Goal: Task Accomplishment & Management: Manage account settings

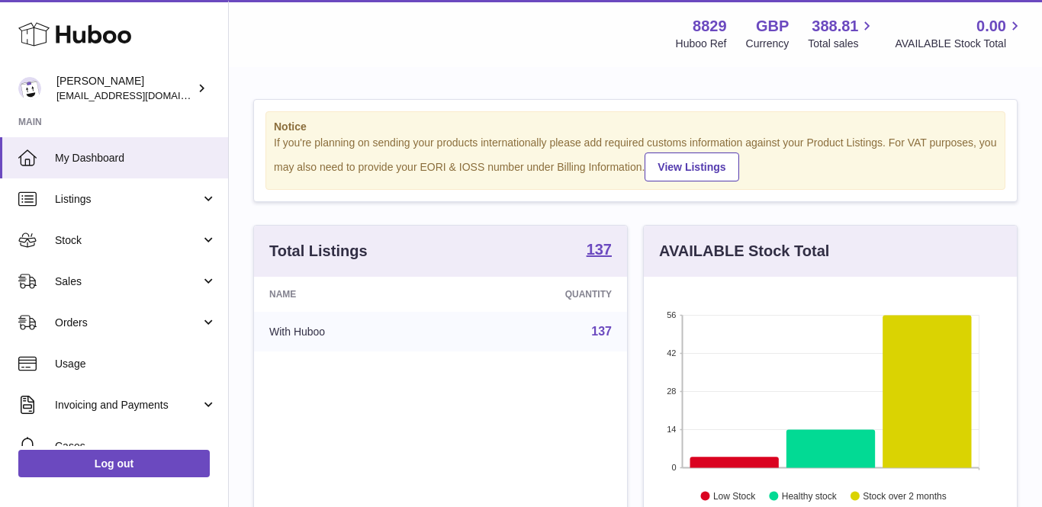
scroll to position [238, 373]
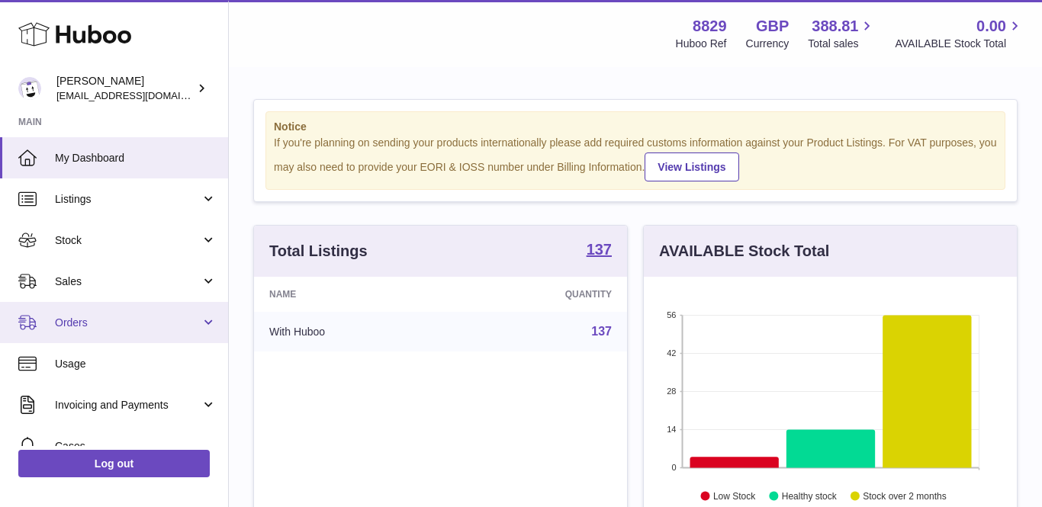
click at [69, 324] on span "Orders" at bounding box center [128, 323] width 146 height 14
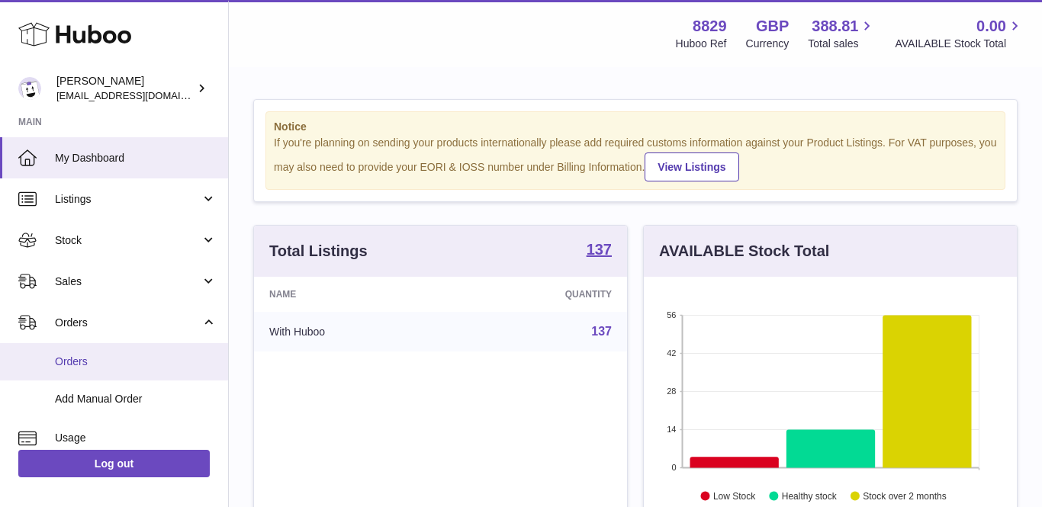
click at [66, 368] on link "Orders" at bounding box center [114, 361] width 228 height 37
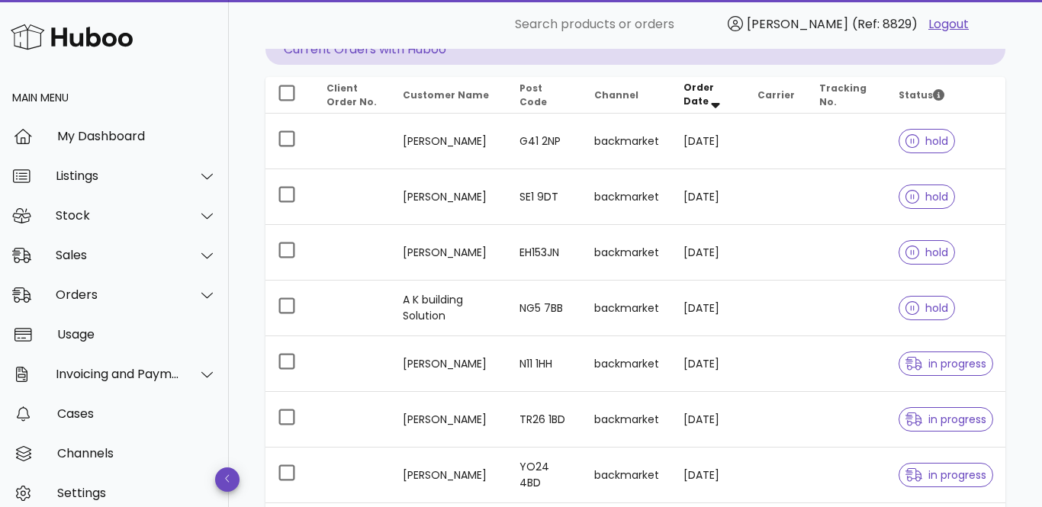
scroll to position [168, 0]
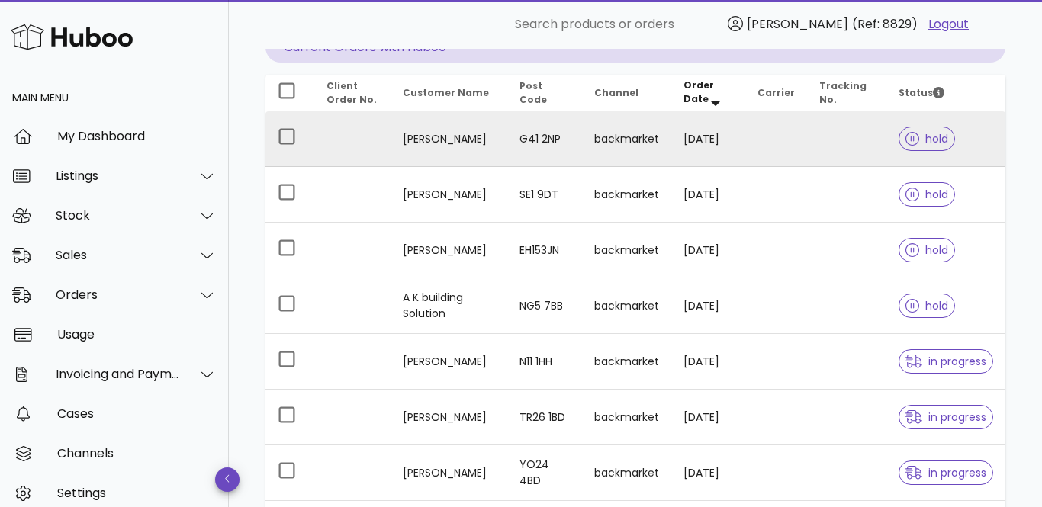
click at [451, 139] on td "[PERSON_NAME]" at bounding box center [448, 139] width 117 height 56
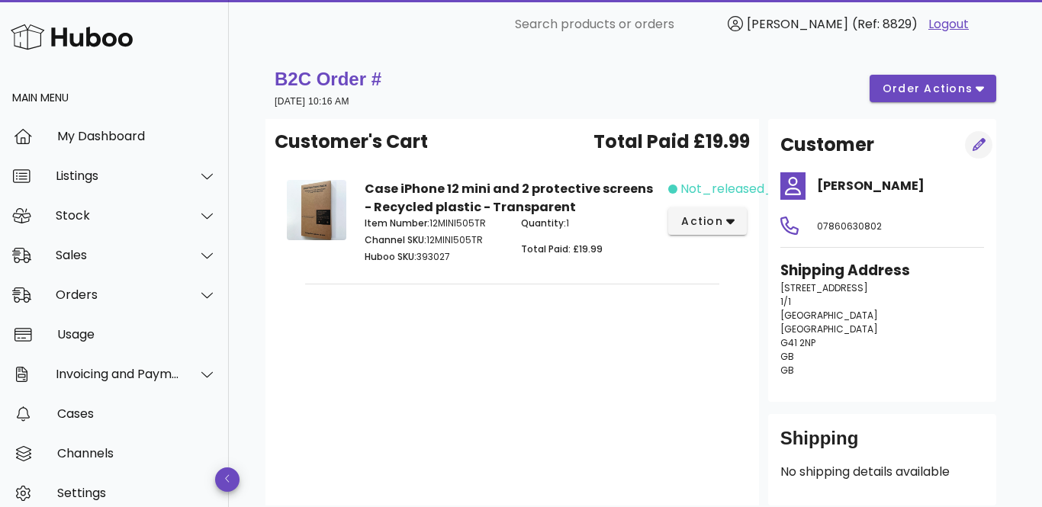
click at [984, 143] on icon "button" at bounding box center [978, 144] width 13 height 13
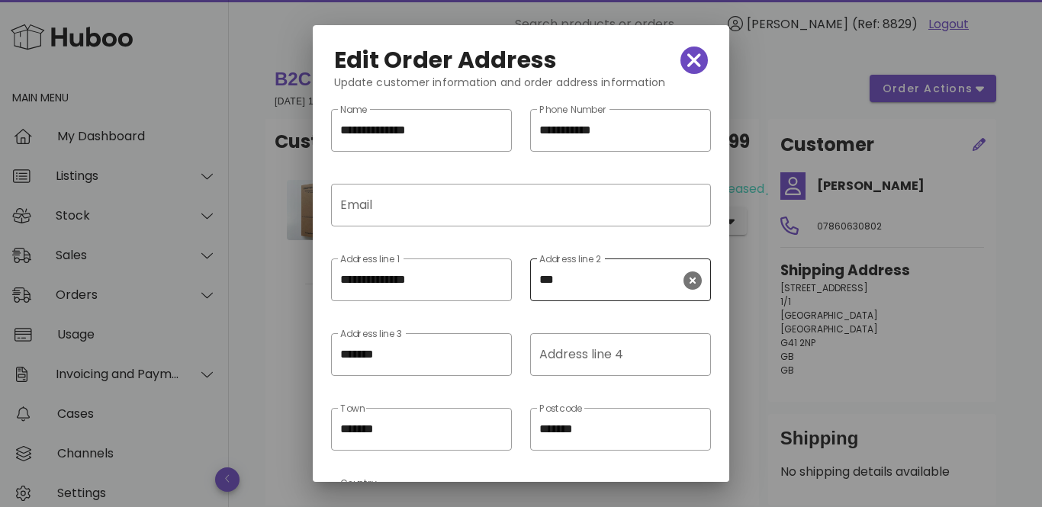
click at [538, 278] on div "​ Address line 2 ***" at bounding box center [620, 279] width 181 height 43
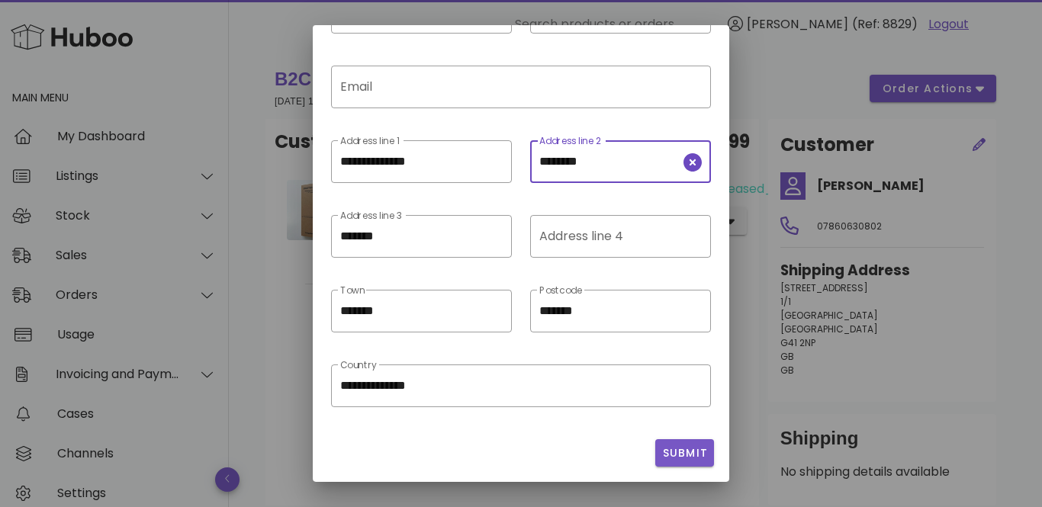
type input "********"
click at [680, 453] on span "Submit" at bounding box center [684, 453] width 47 height 16
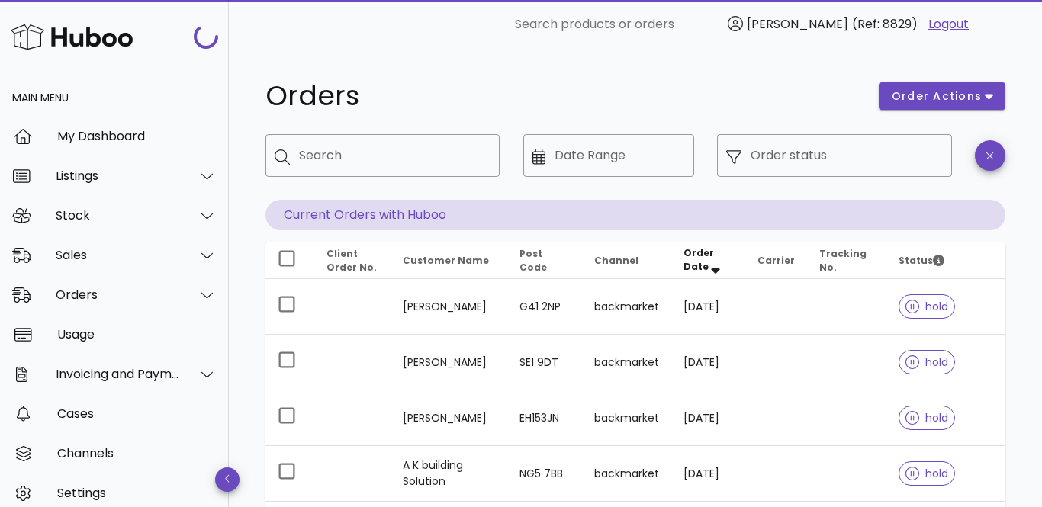
scroll to position [168, 0]
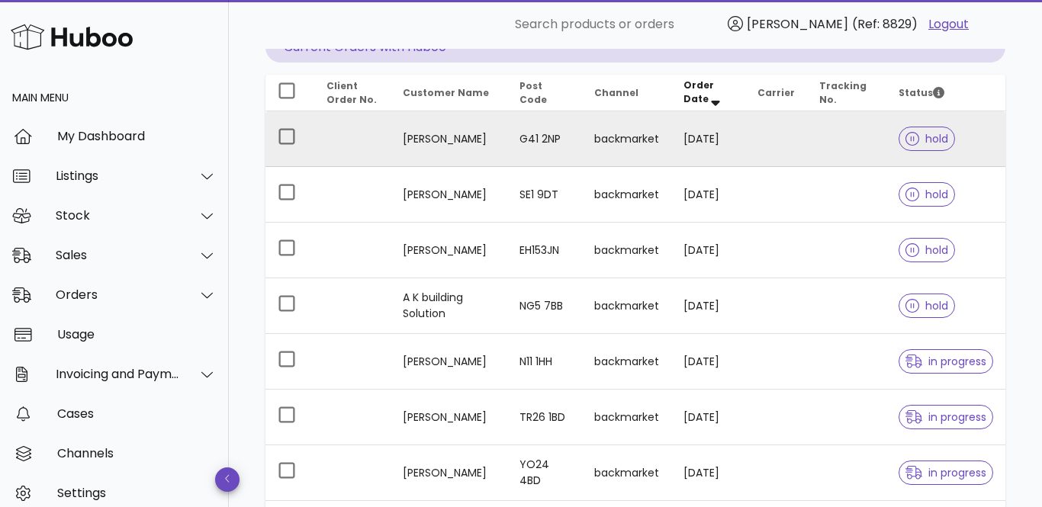
click at [446, 138] on td "Maria Domingue" at bounding box center [448, 139] width 117 height 56
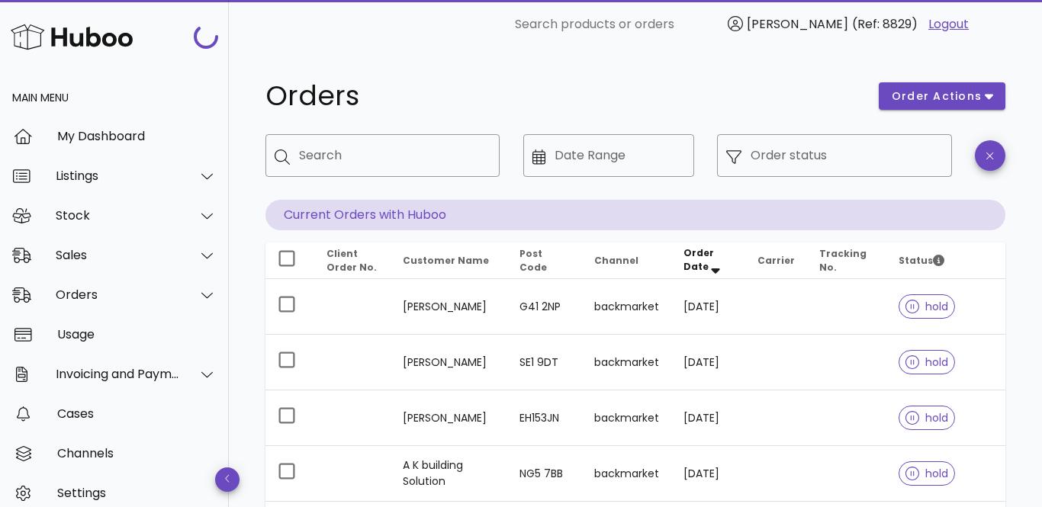
scroll to position [168, 0]
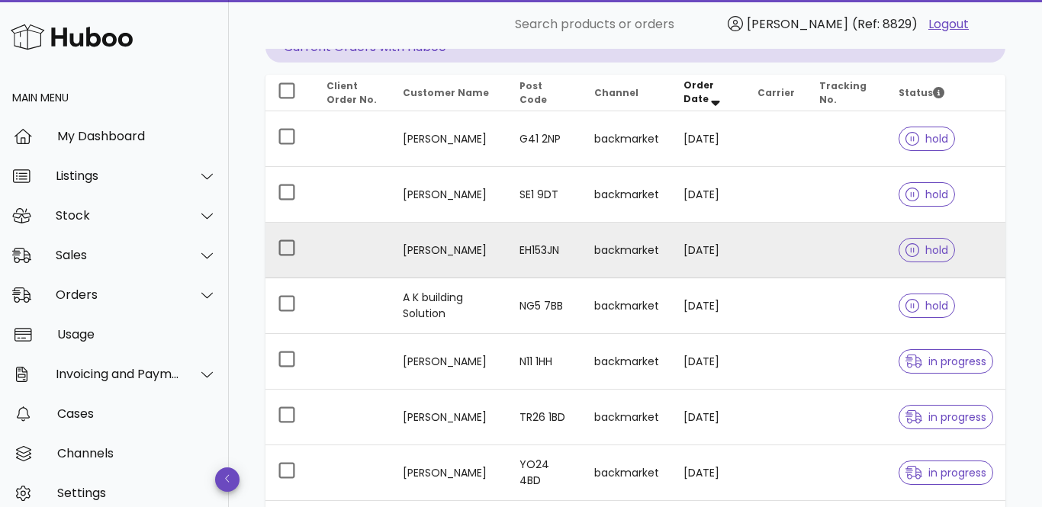
click at [443, 252] on td "Adama Leigh" at bounding box center [448, 251] width 117 height 56
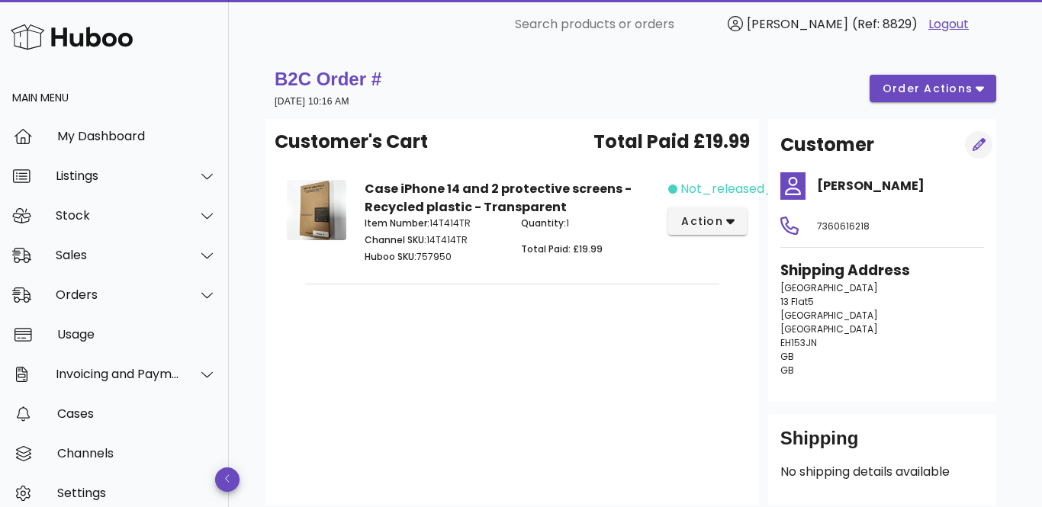
click at [981, 146] on icon "button" at bounding box center [978, 144] width 13 height 13
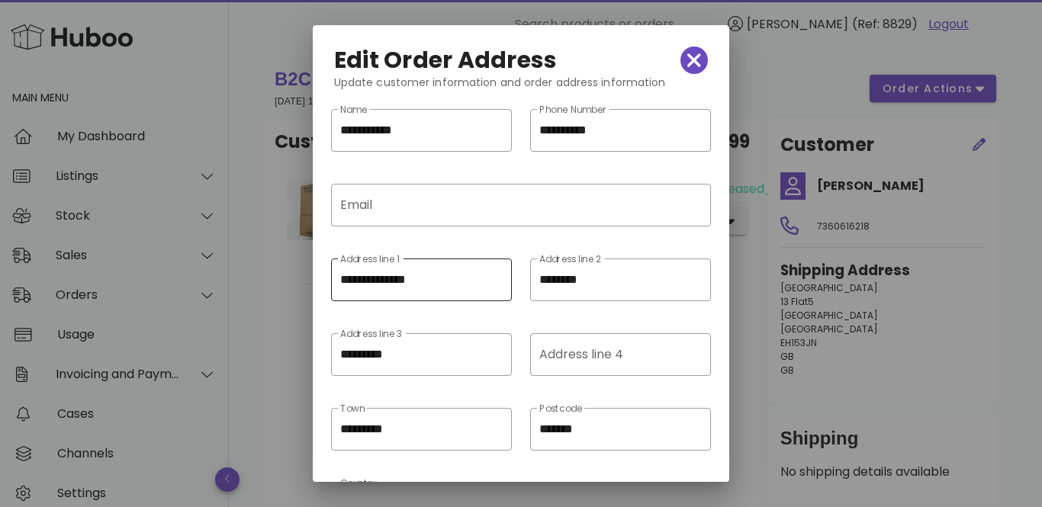
click at [341, 281] on input "**********" at bounding box center [421, 280] width 162 height 24
type input "**********"
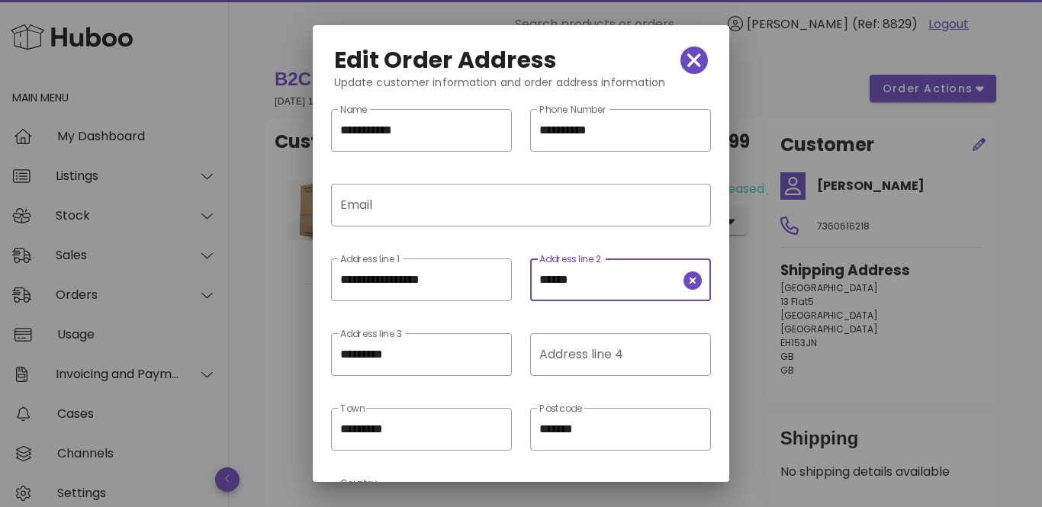
scroll to position [118, 0]
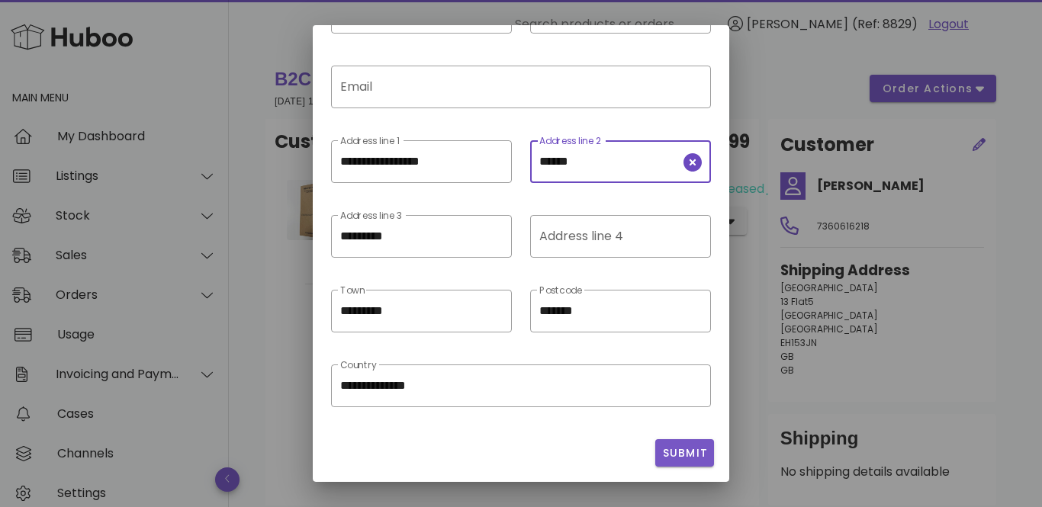
type input "******"
click at [668, 451] on span "Submit" at bounding box center [684, 453] width 47 height 16
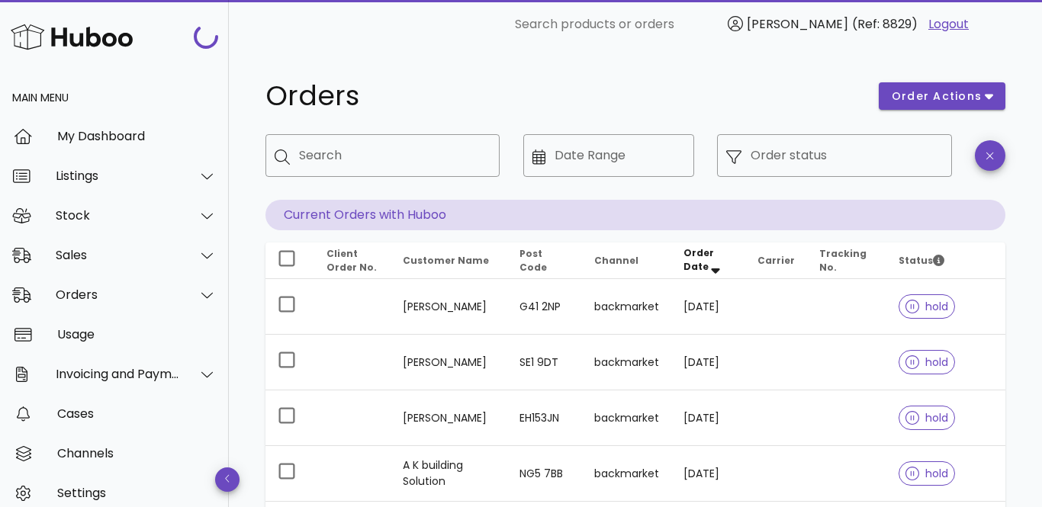
scroll to position [168, 0]
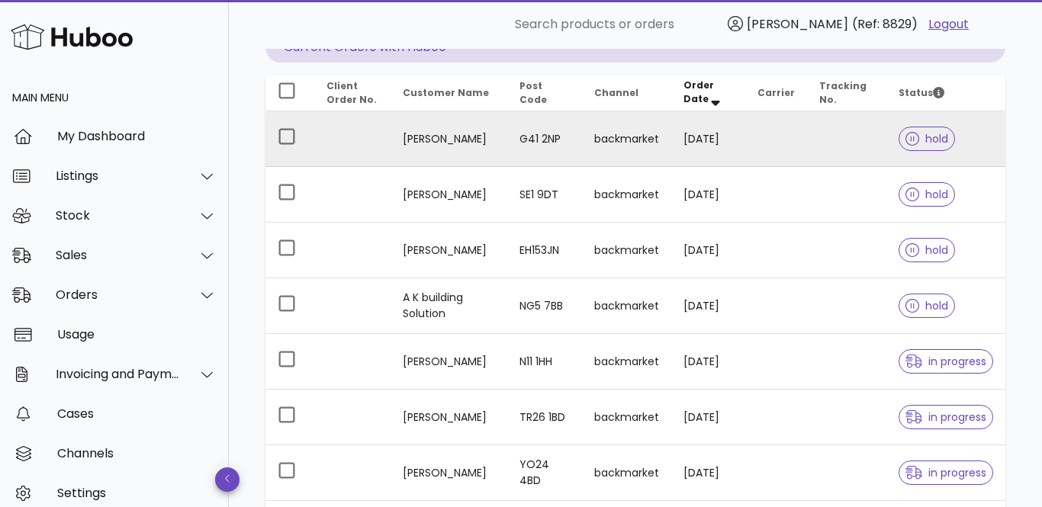
click at [464, 138] on td "Maria Domingue" at bounding box center [448, 139] width 117 height 56
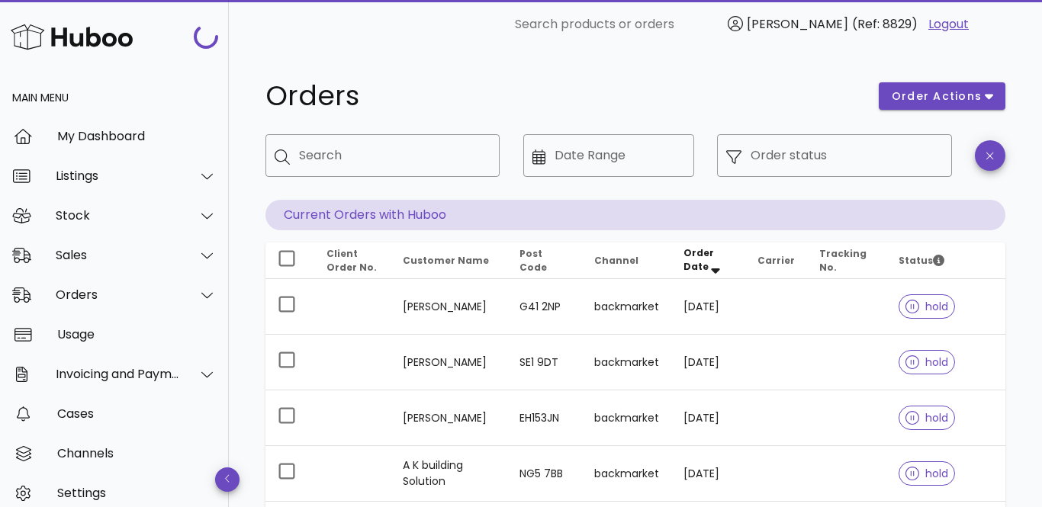
scroll to position [168, 0]
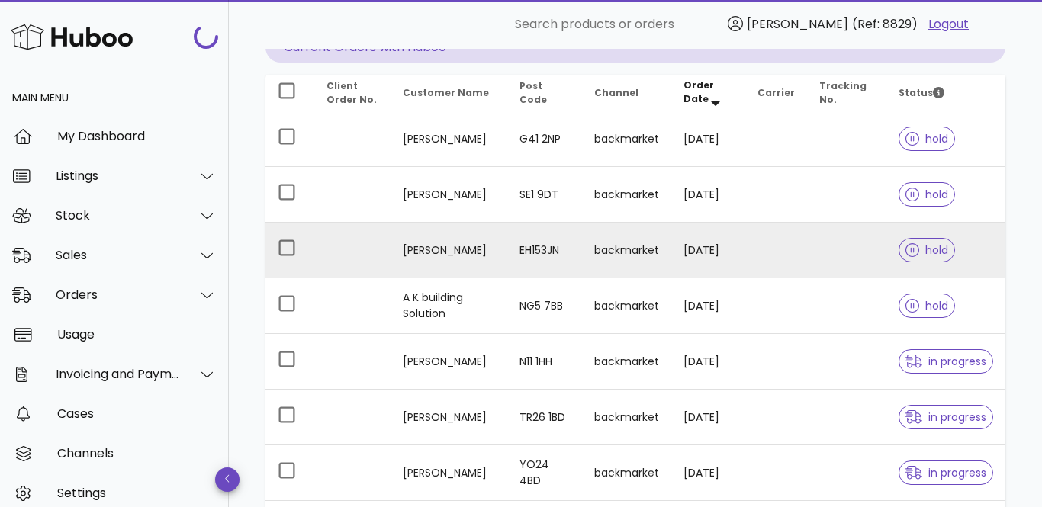
click at [455, 251] on td "Adama Leigh" at bounding box center [448, 251] width 117 height 56
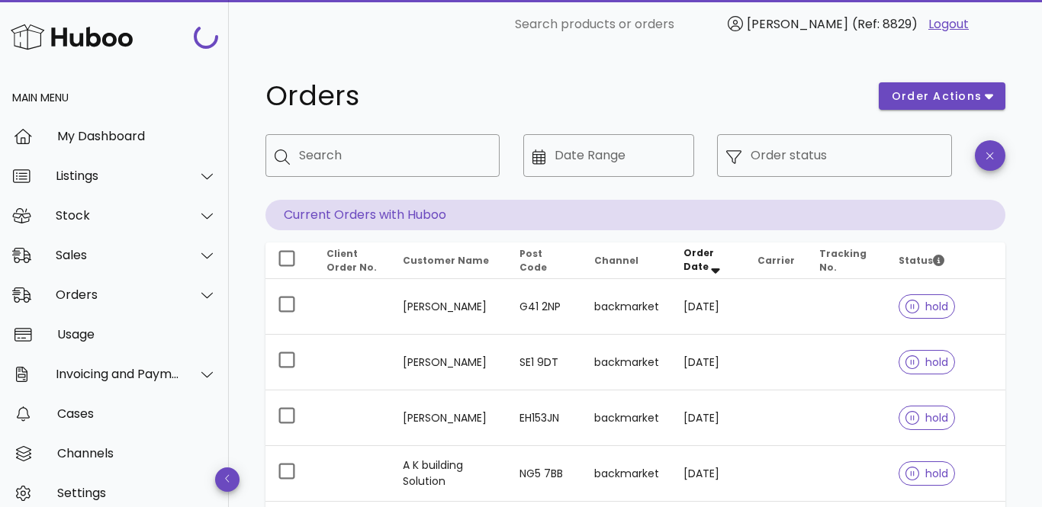
scroll to position [168, 0]
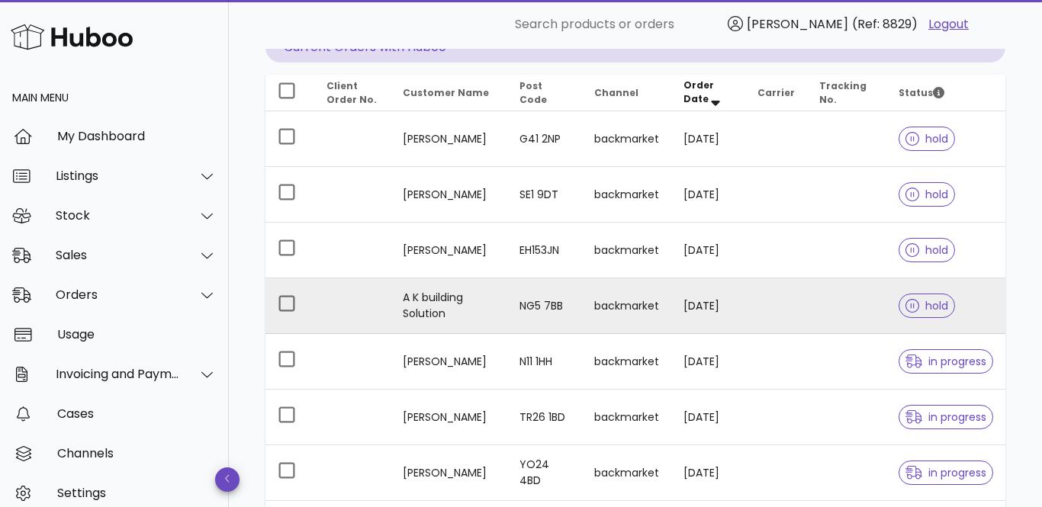
click at [451, 294] on td "A K building Solution" at bounding box center [448, 306] width 117 height 56
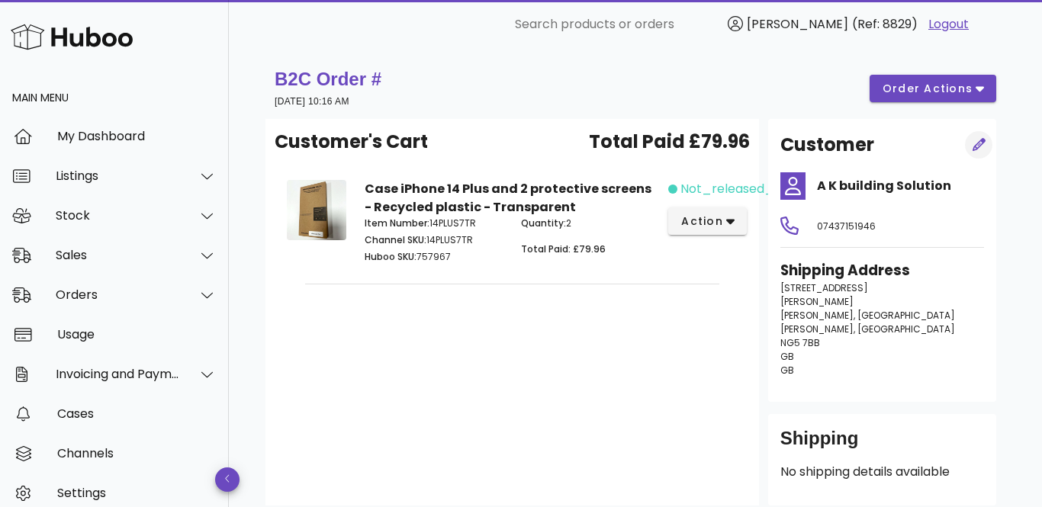
click at [981, 143] on icon "button" at bounding box center [979, 145] width 14 height 14
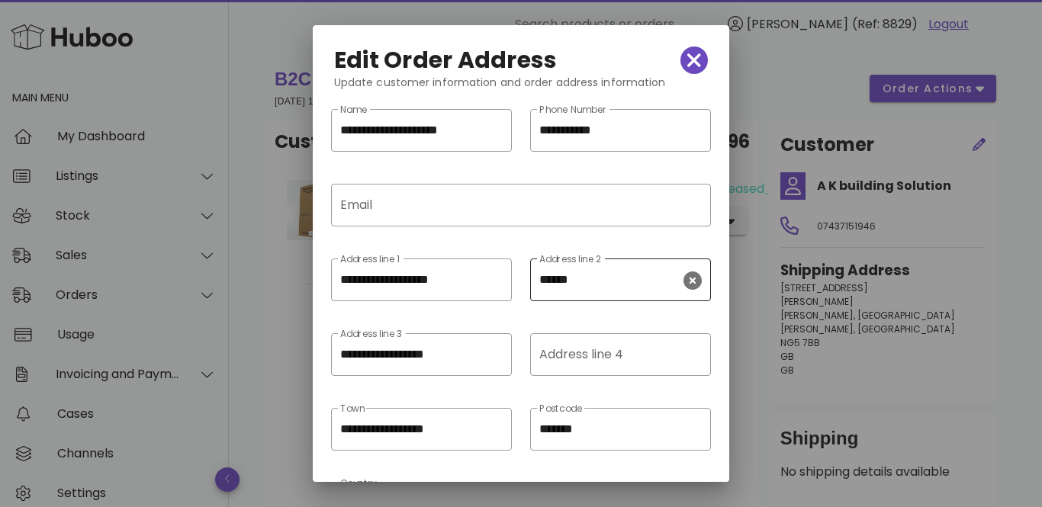
click at [691, 278] on icon "clear icon" at bounding box center [692, 280] width 18 height 18
paste input "**********"
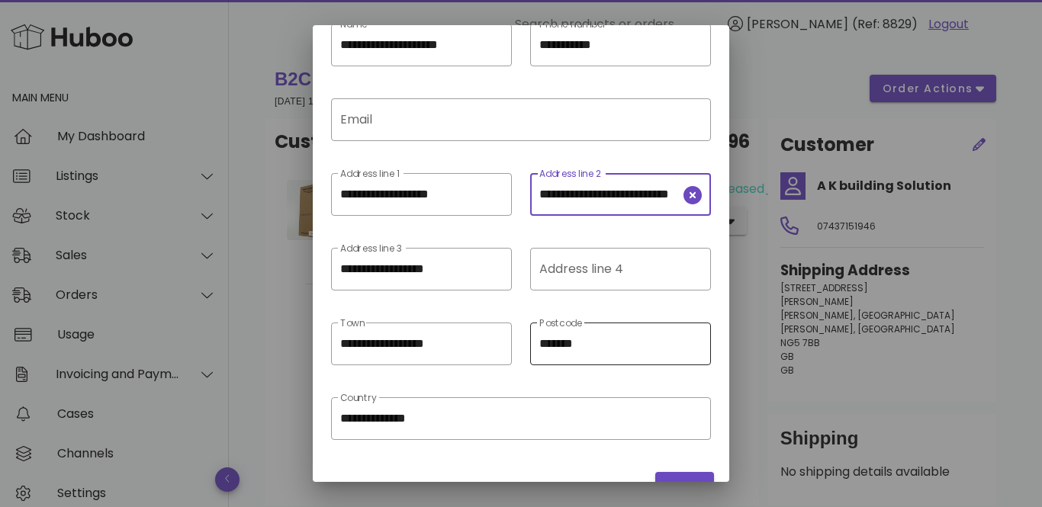
scroll to position [118, 0]
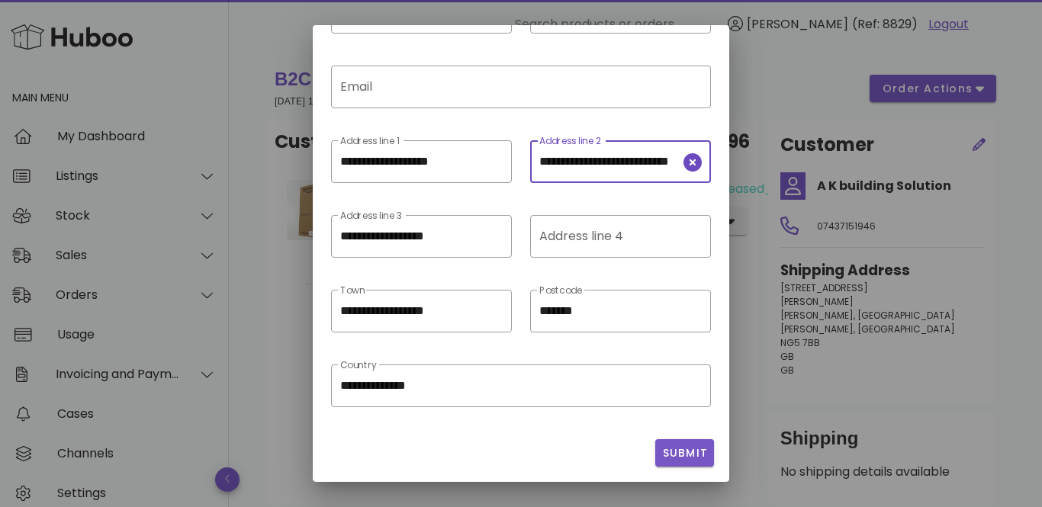
type input "**********"
click at [676, 451] on span "Submit" at bounding box center [684, 453] width 47 height 16
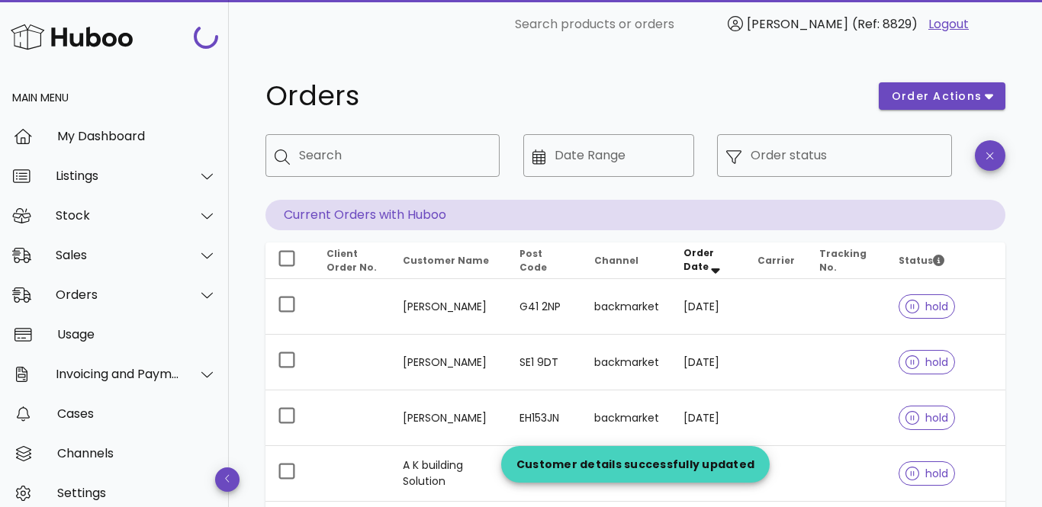
scroll to position [168, 0]
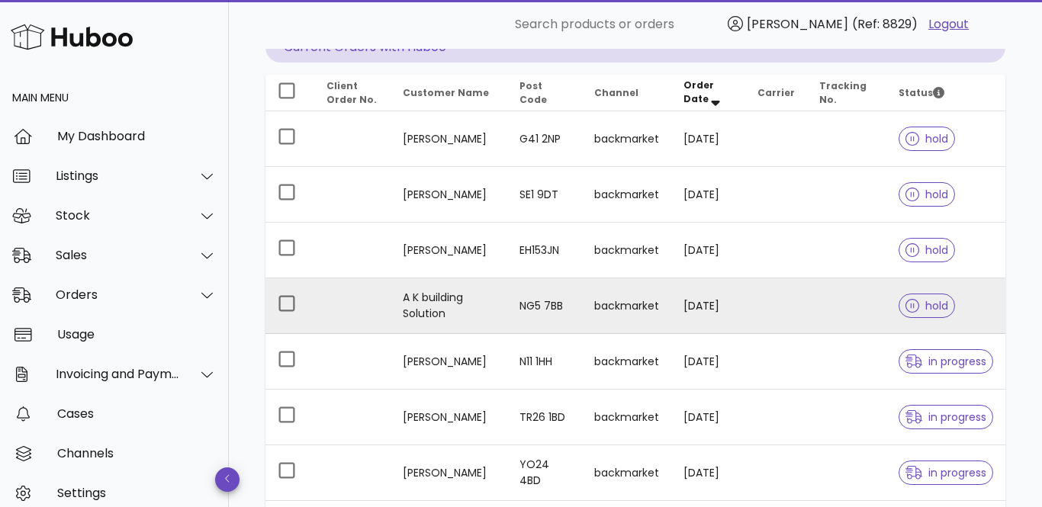
click at [423, 290] on td "A K building Solution" at bounding box center [448, 306] width 117 height 56
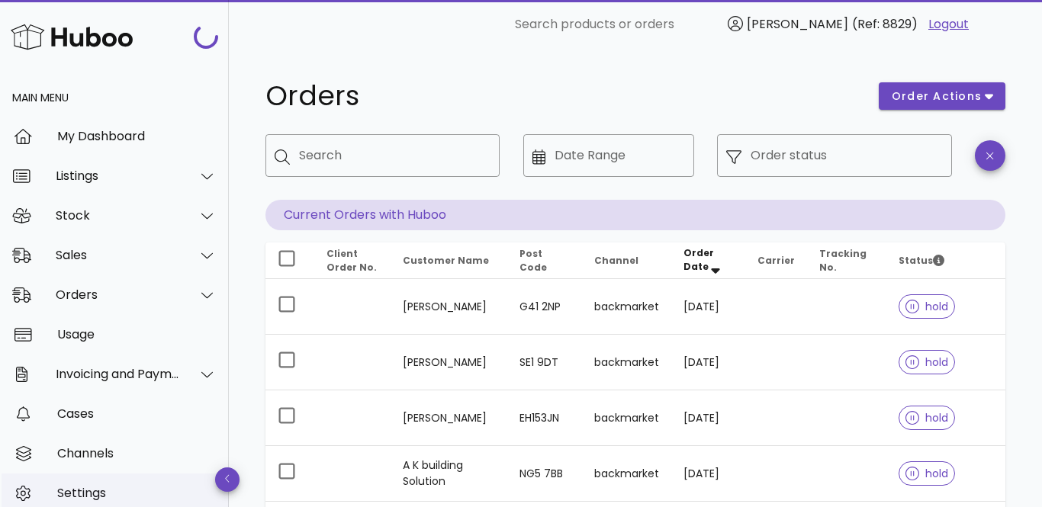
scroll to position [168, 0]
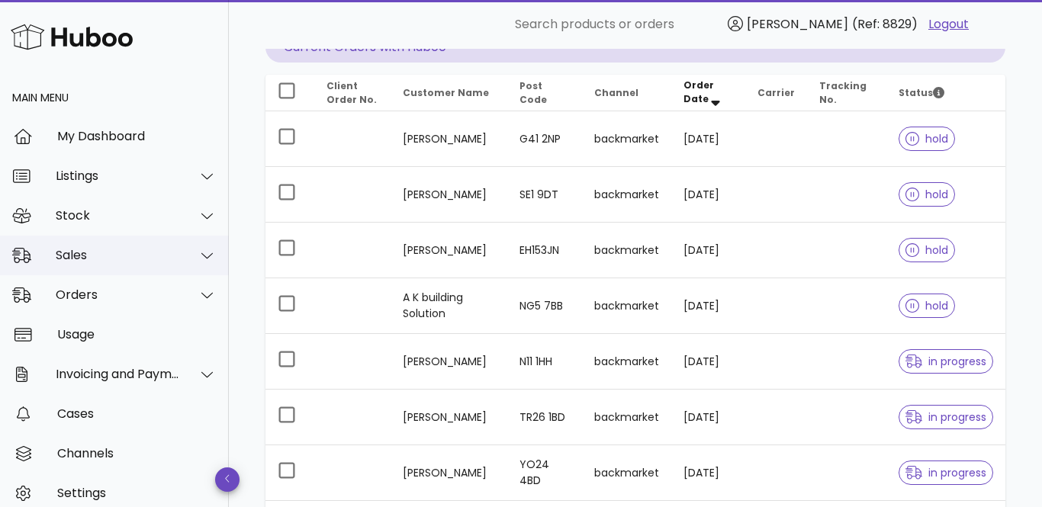
click at [91, 266] on div "Sales" at bounding box center [114, 256] width 229 height 40
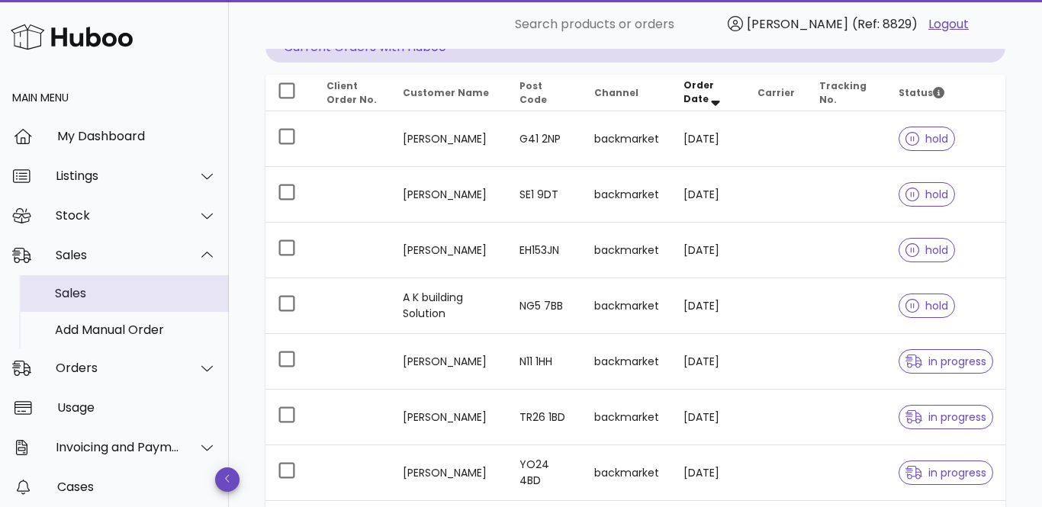
click at [97, 296] on div "Sales" at bounding box center [136, 293] width 162 height 14
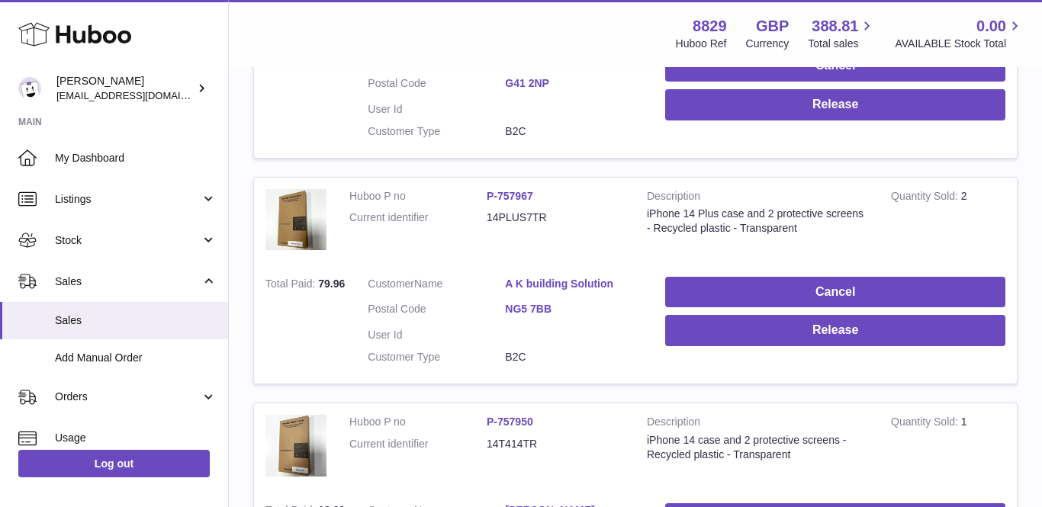
scroll to position [631, 0]
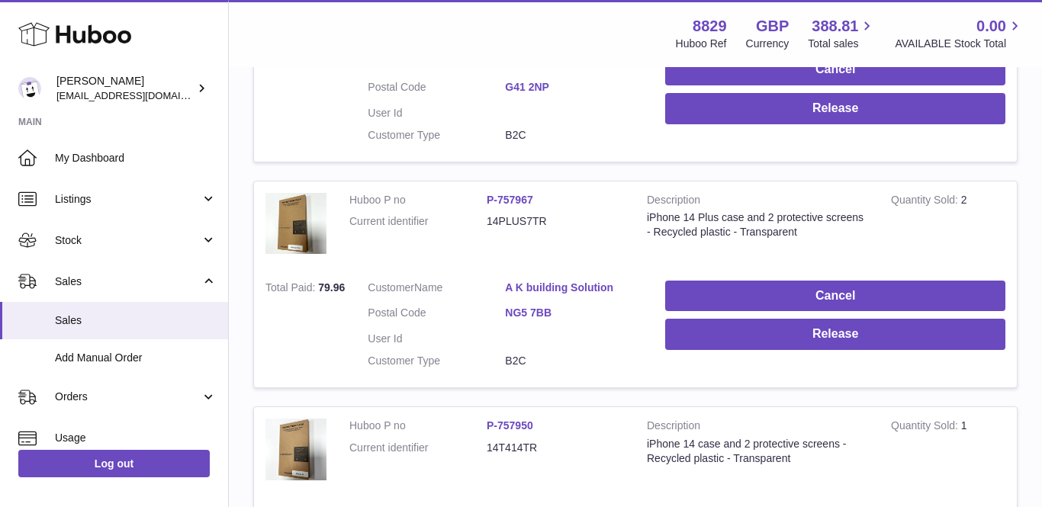
click at [547, 281] on link "A K building Solution" at bounding box center [573, 288] width 137 height 14
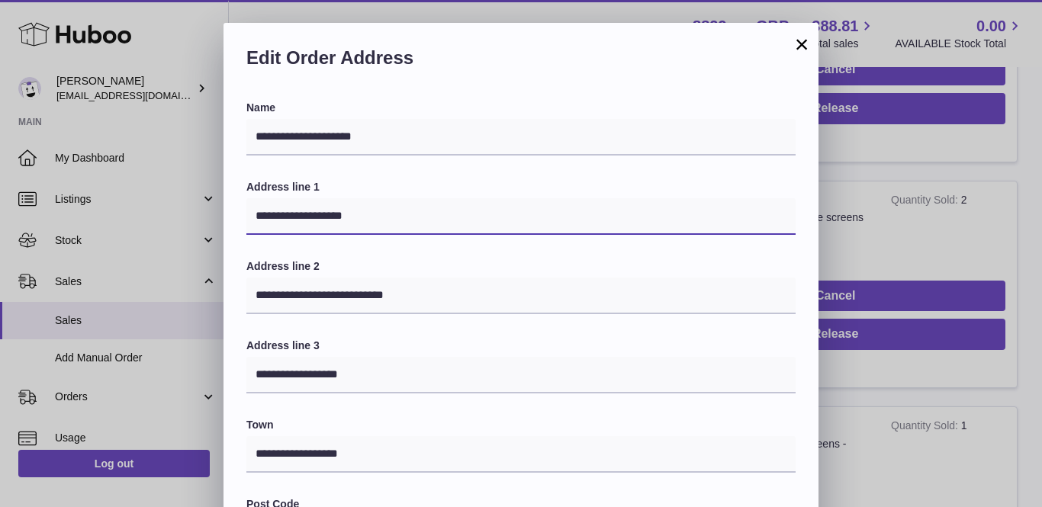
click at [643, 213] on input "**********" at bounding box center [520, 216] width 549 height 37
click at [804, 43] on button "×" at bounding box center [801, 44] width 18 height 18
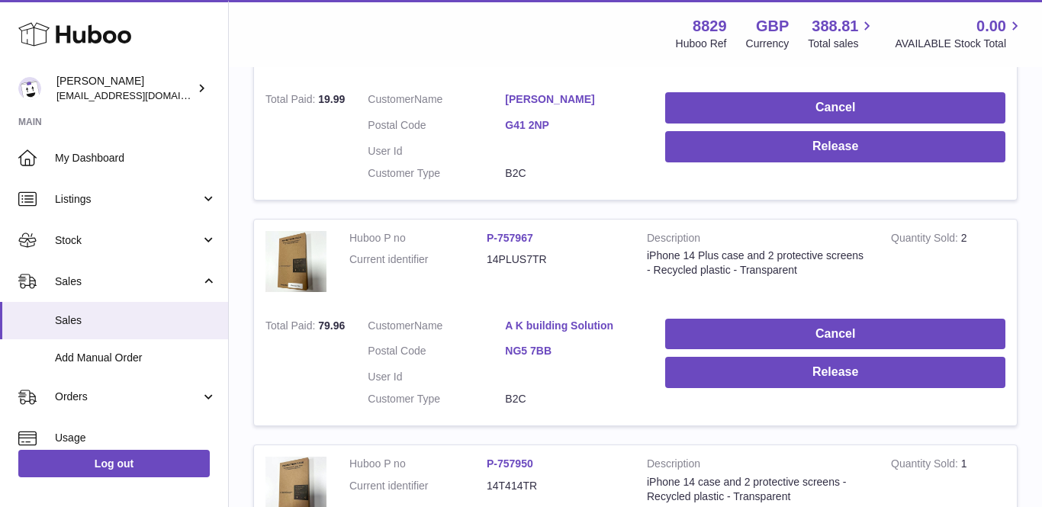
scroll to position [553, 0]
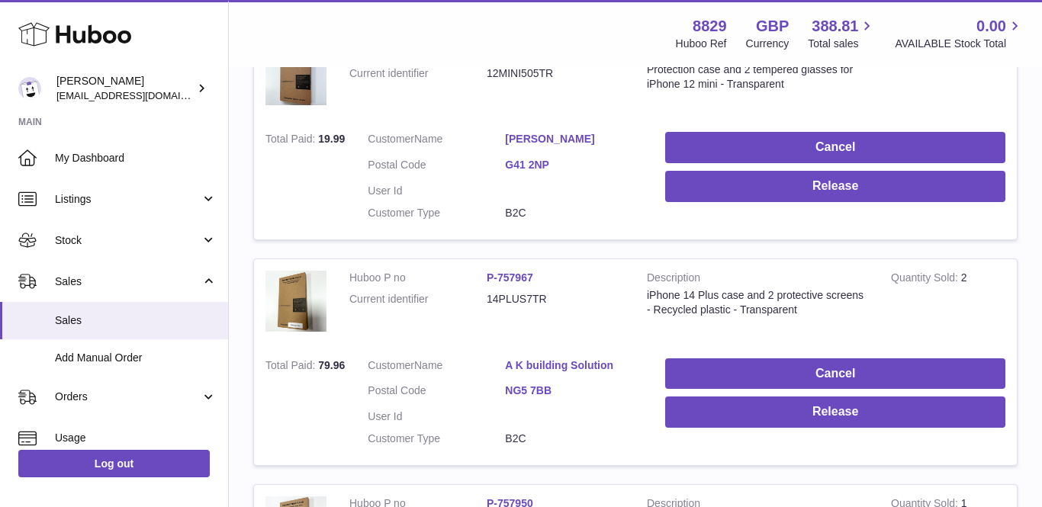
click at [336, 359] on span "79.96" at bounding box center [331, 365] width 27 height 12
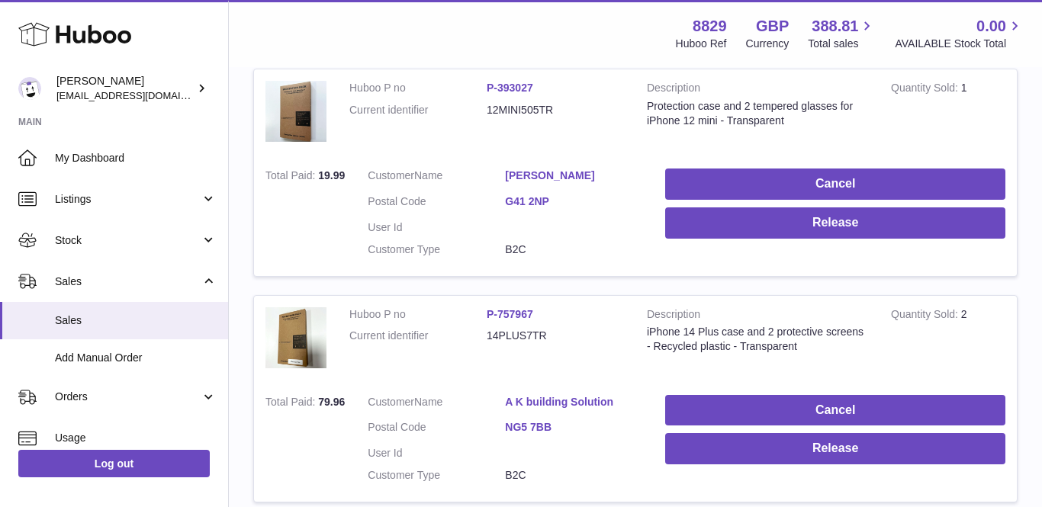
scroll to position [474, 0]
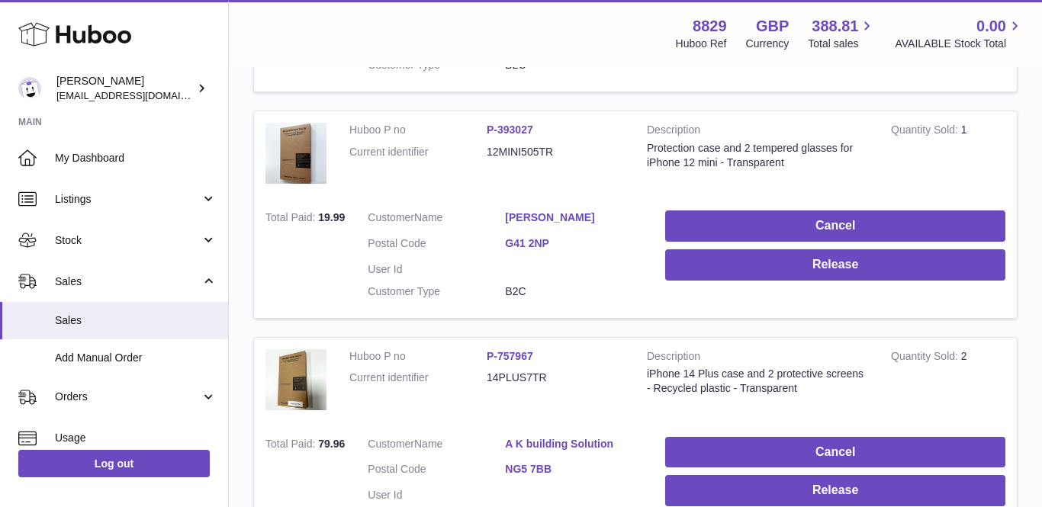
click at [291, 438] on strong "Total Paid" at bounding box center [291, 446] width 53 height 16
click at [309, 372] on img at bounding box center [295, 379] width 61 height 61
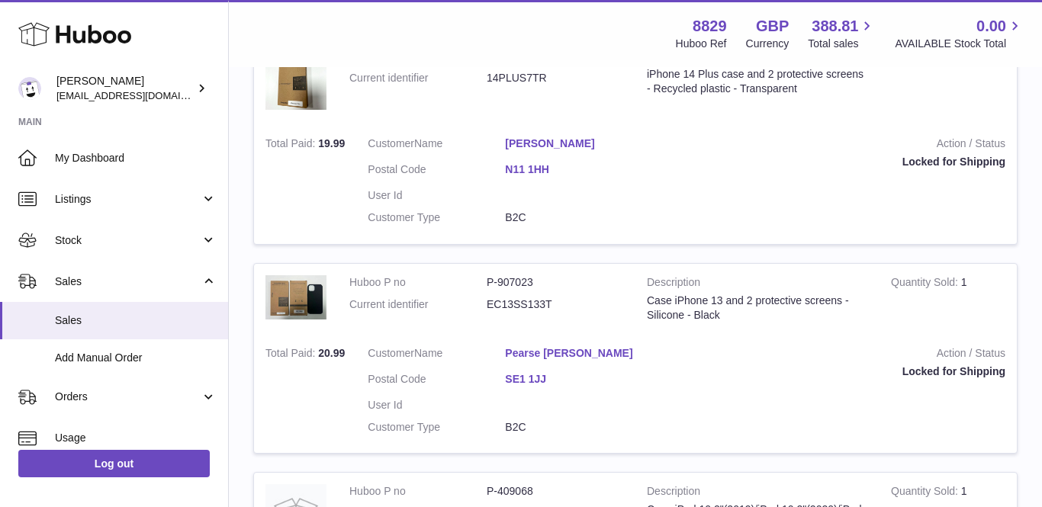
scroll to position [829, 0]
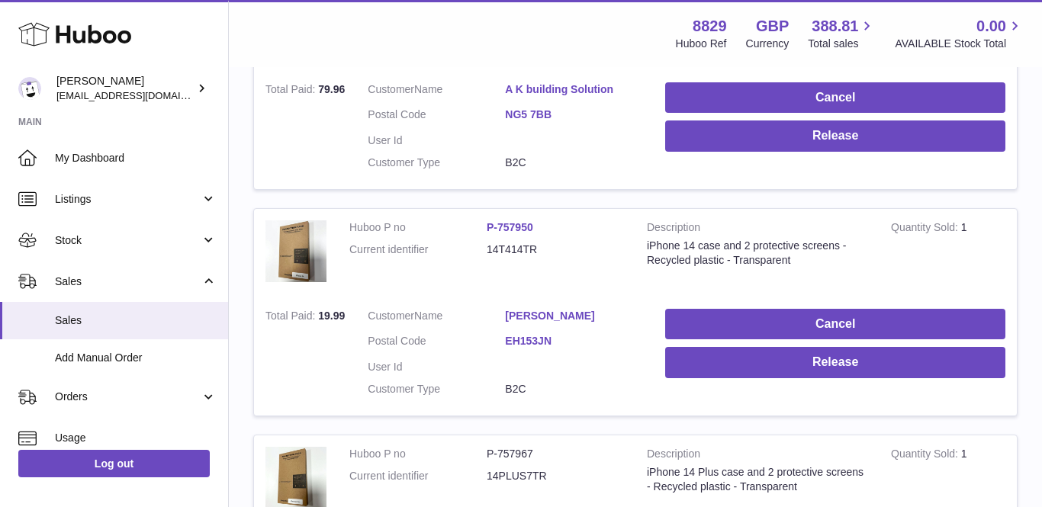
click at [534, 309] on link "Adama Leigh" at bounding box center [573, 316] width 137 height 14
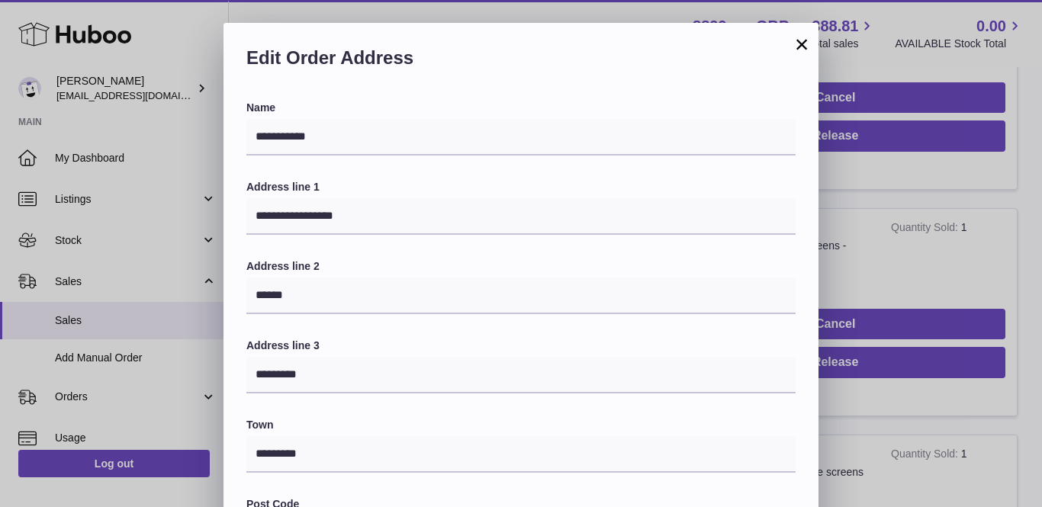
click at [795, 47] on button "×" at bounding box center [801, 44] width 18 height 18
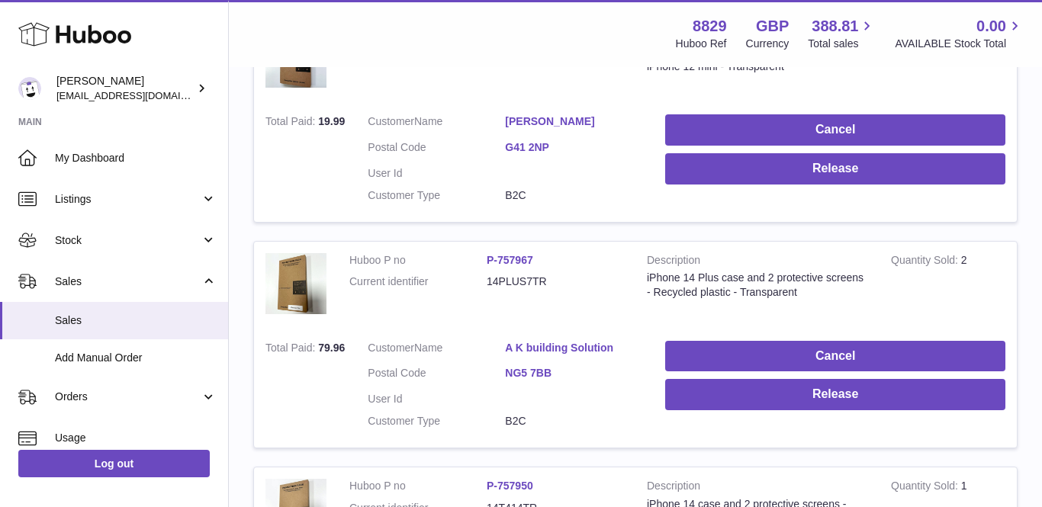
scroll to position [551, 0]
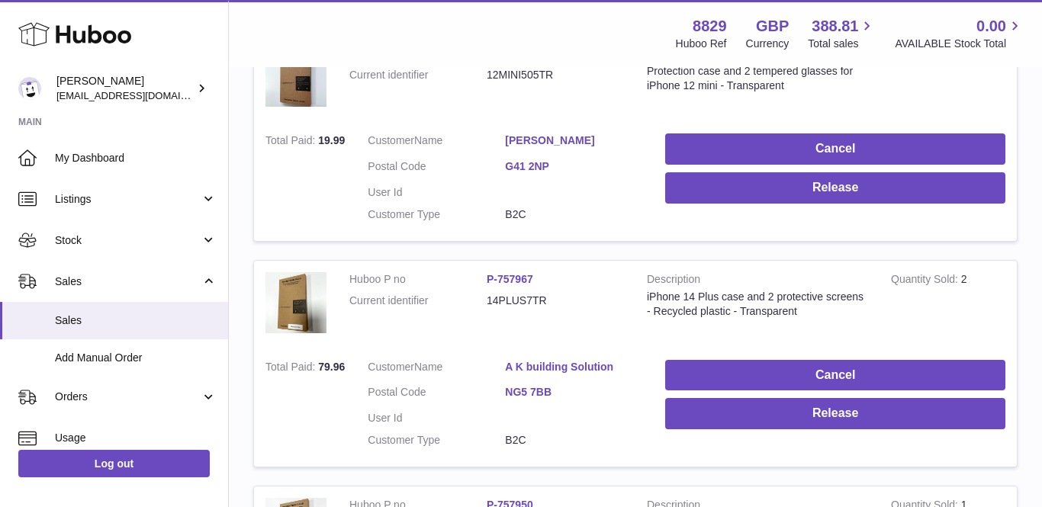
click at [544, 136] on link "Maria Domingue" at bounding box center [573, 140] width 137 height 14
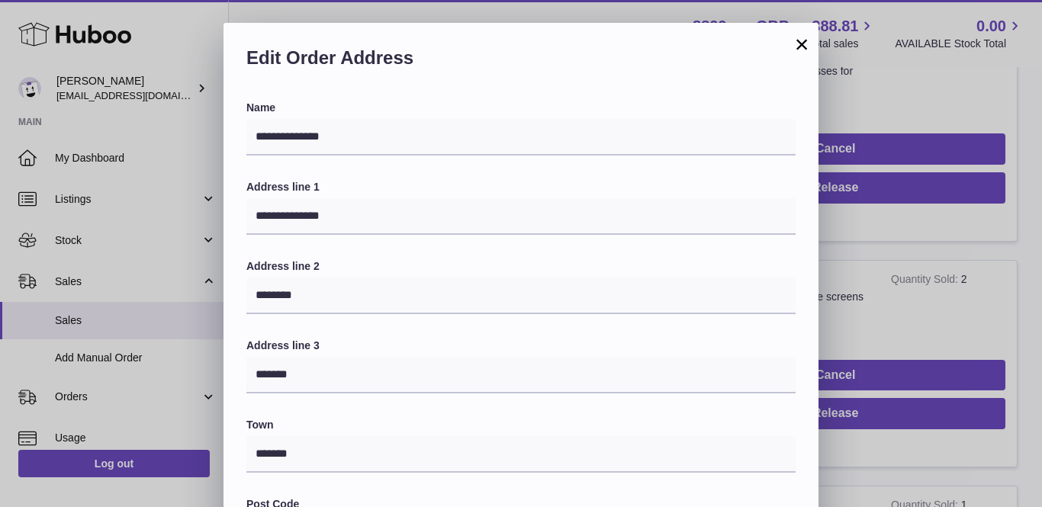
click at [801, 46] on button "×" at bounding box center [801, 44] width 18 height 18
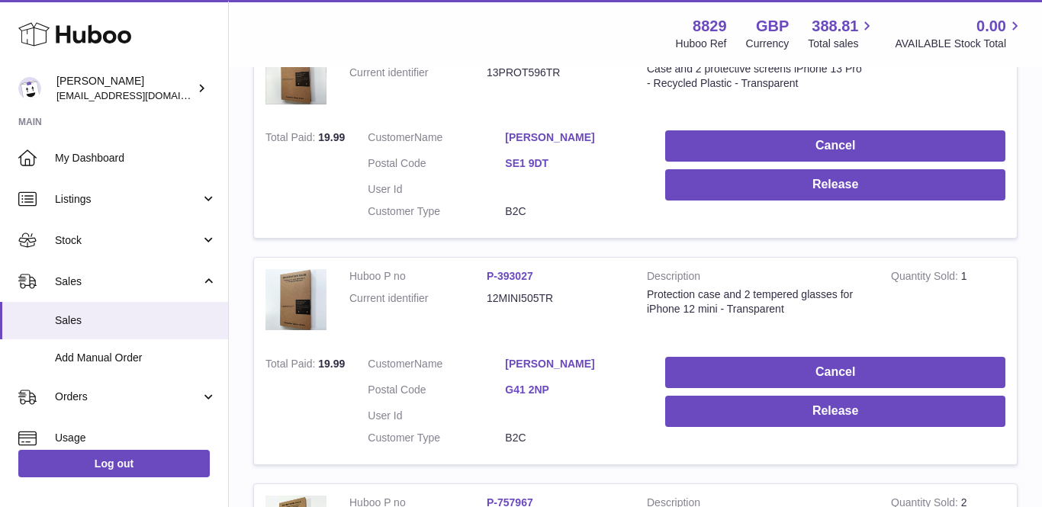
scroll to position [159, 0]
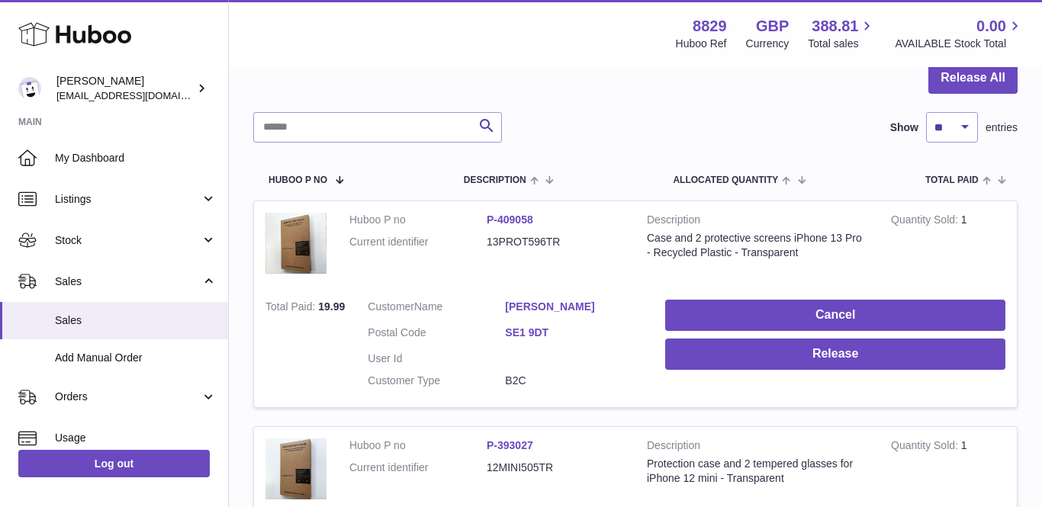
click at [528, 300] on link "Florence Bell" at bounding box center [573, 307] width 137 height 14
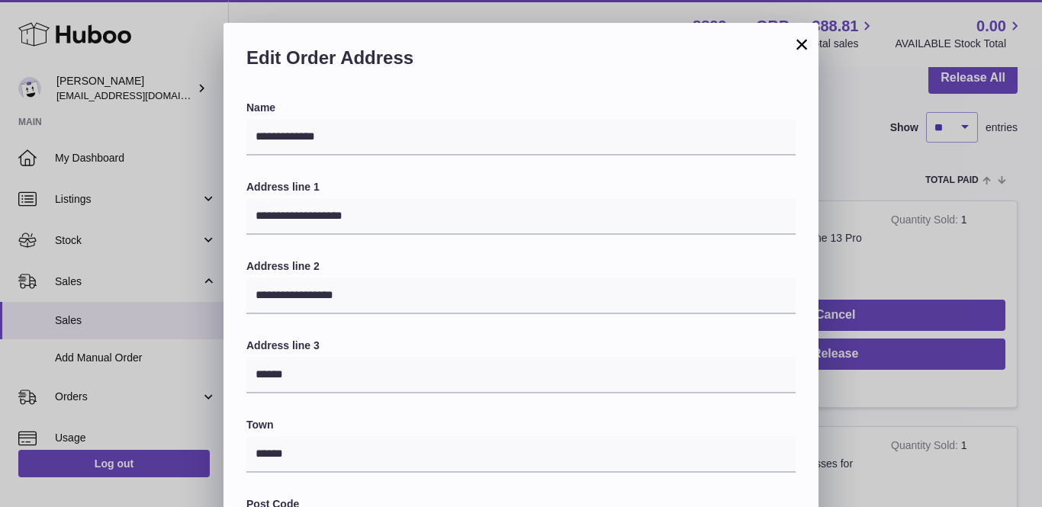
click at [802, 53] on div "×" at bounding box center [801, 44] width 18 height 18
click at [804, 40] on button "×" at bounding box center [801, 44] width 18 height 18
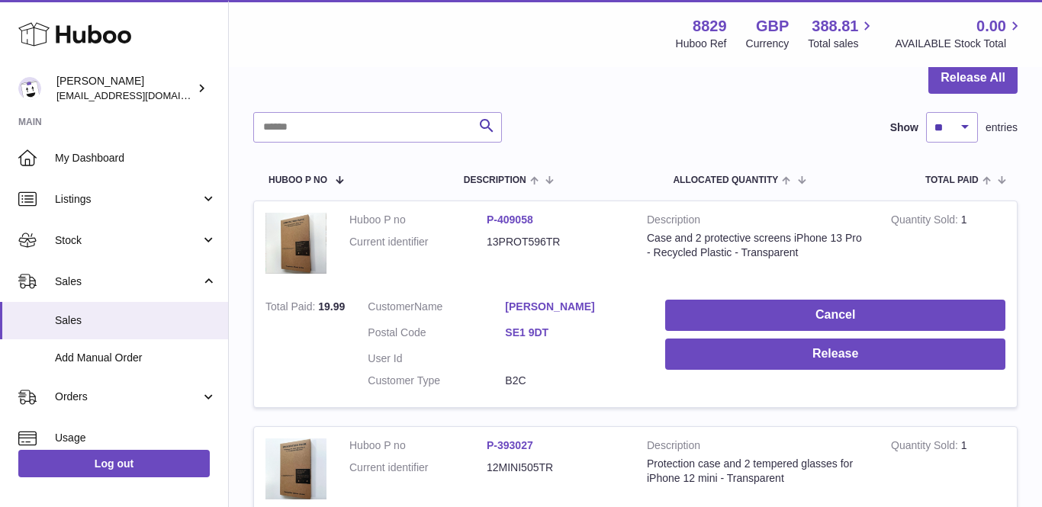
click at [954, 66] on div "Menu Huboo 8829 Huboo Ref GBP Currency 388.81 Total sales 0.00 AVAILABLE Stock …" at bounding box center [635, 33] width 813 height 67
click at [954, 76] on button "Release All" at bounding box center [972, 78] width 89 height 31
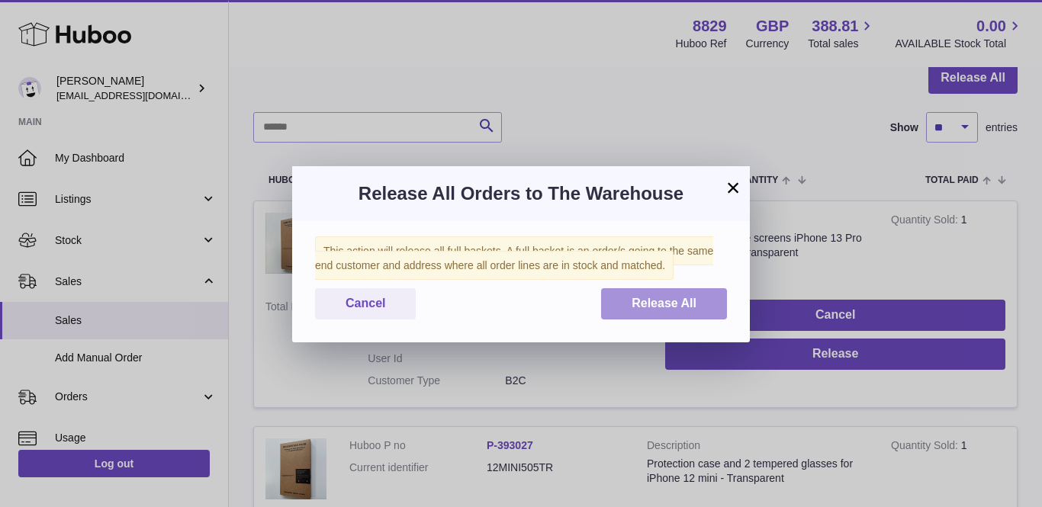
click at [670, 313] on button "Release All" at bounding box center [664, 303] width 126 height 31
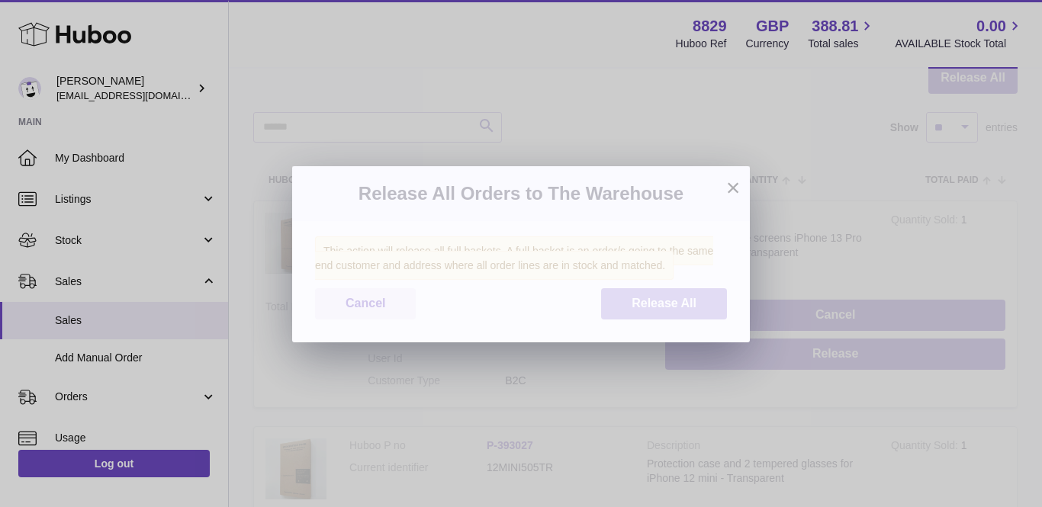
click at [619, 303] on button "Release All" at bounding box center [664, 303] width 126 height 31
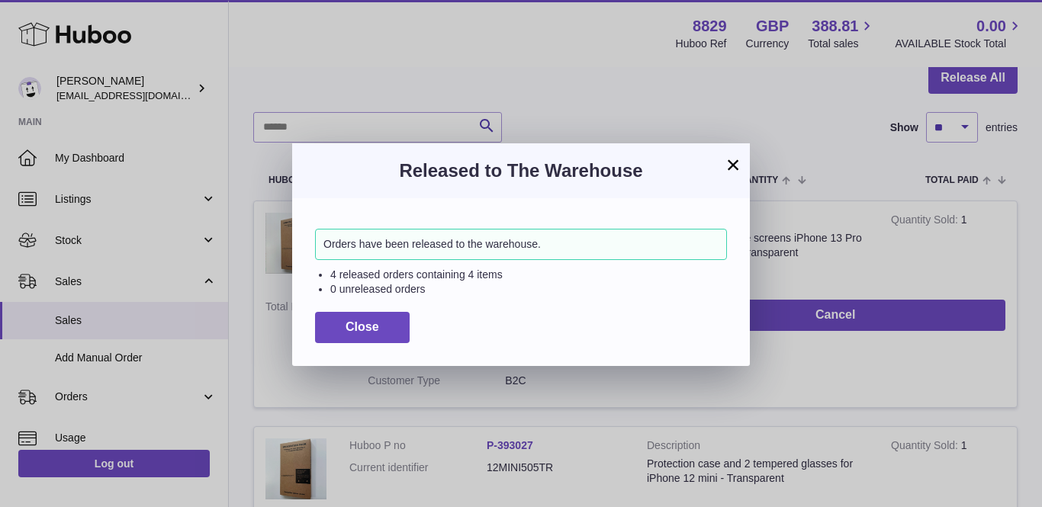
click at [735, 156] on button "×" at bounding box center [733, 165] width 18 height 18
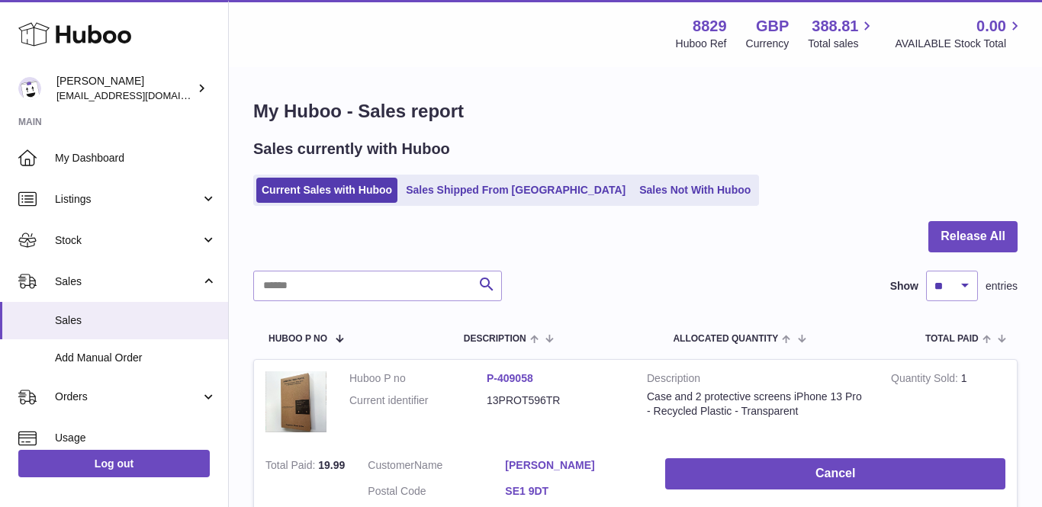
scroll to position [0, 0]
